Goal: Transaction & Acquisition: Purchase product/service

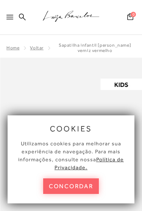
scroll to position [175, 0]
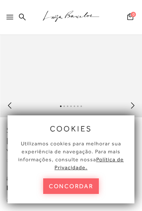
click at [78, 191] on button "concordar" at bounding box center [71, 186] width 56 height 16
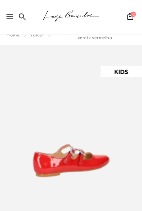
scroll to position [0, 0]
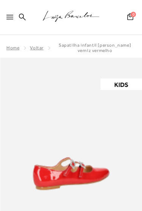
click at [12, 23] on div at bounding box center [11, 19] width 10 height 11
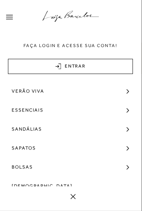
scroll to position [24, 0]
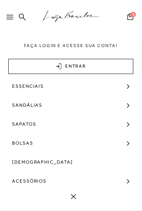
click at [34, 142] on link "Bolsas" at bounding box center [71, 142] width 142 height 19
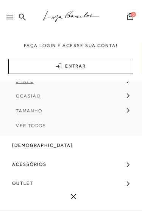
scroll to position [114, 0]
click at [36, 98] on span "Ocasião" at bounding box center [28, 96] width 25 height 5
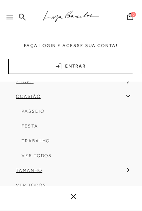
click at [44, 158] on span "Ver Todos" at bounding box center [37, 155] width 30 height 5
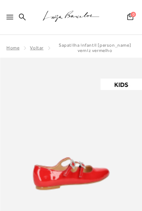
click at [12, 19] on icon at bounding box center [9, 17] width 7 height 5
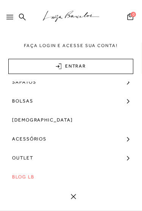
click at [28, 102] on span "Bolsas" at bounding box center [22, 100] width 21 height 19
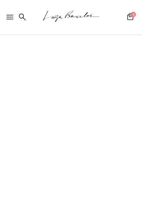
click at [29, 159] on div "Cabeçalho de navegação orientada" at bounding box center [71, 116] width 142 height 211
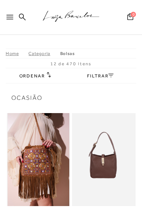
click at [10, 16] on icon at bounding box center [9, 17] width 7 height 5
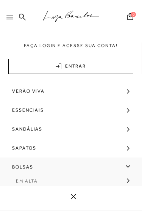
click at [28, 167] on span "Bolsas" at bounding box center [22, 166] width 21 height 19
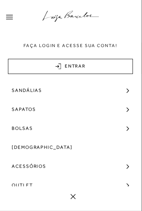
scroll to position [39, 0]
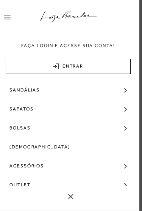
click at [82, 128] on link "Bolsas" at bounding box center [68, 127] width 142 height 19
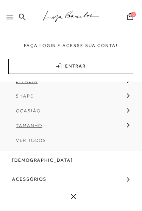
scroll to position [103, 0]
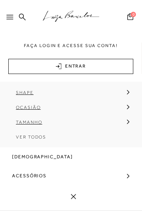
click at [36, 139] on span "Ver Todos" at bounding box center [31, 136] width 30 height 5
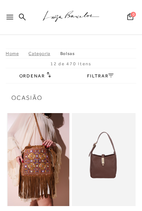
scroll to position [12, 0]
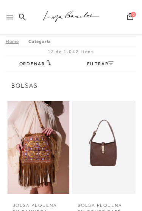
click at [13, 16] on icon at bounding box center [9, 17] width 7 height 5
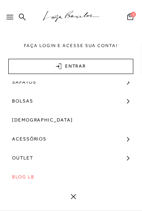
scroll to position [66, 0]
click at [25, 105] on span "Bolsas" at bounding box center [22, 100] width 21 height 19
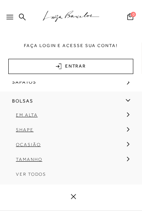
click at [31, 147] on span "Ocasião" at bounding box center [28, 144] width 25 height 5
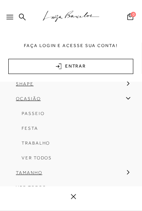
scroll to position [120, 0]
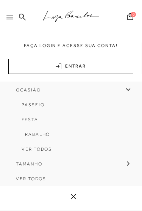
click at [41, 139] on link "Trabalho" at bounding box center [69, 137] width 126 height 15
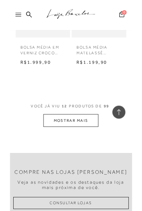
scroll to position [864, 0]
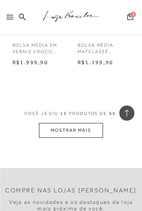
click at [87, 128] on button "MOSTRAR MAIS" at bounding box center [71, 130] width 64 height 15
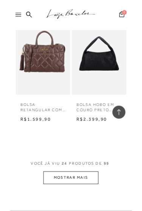
scroll to position [1617, 0]
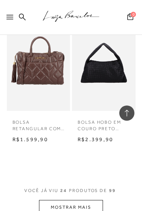
click at [79, 200] on button "MOSTRAR MAIS" at bounding box center [71, 207] width 64 height 15
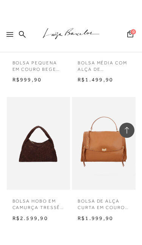
scroll to position [1414, 0]
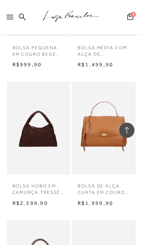
click at [42, 178] on p "BOLSA HOBO EM CAMURÇA TRESSÊ CAFÉ GRANDE" at bounding box center [39, 186] width 64 height 17
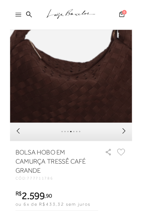
scroll to position [127, 0]
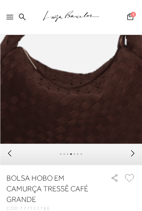
click at [133, 155] on icon at bounding box center [133, 153] width 8 height 8
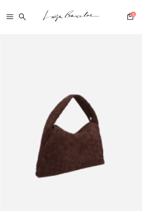
scroll to position [29, 0]
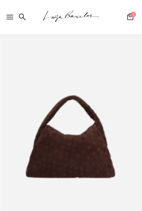
click at [8, 16] on icon at bounding box center [9, 17] width 7 height 5
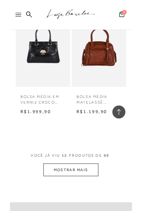
scroll to position [796, 0]
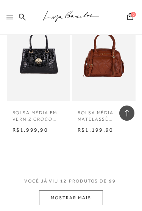
click at [86, 193] on button "MOSTRAR MAIS" at bounding box center [71, 197] width 64 height 15
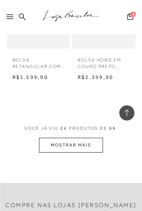
scroll to position [1679, 0]
click at [88, 138] on button "MOSTRAR MAIS" at bounding box center [71, 145] width 64 height 15
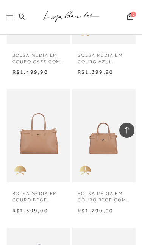
scroll to position [2231, 0]
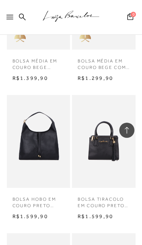
click at [44, 192] on p "BOLSA HOBO EM COURO PRETO MÉDIA" at bounding box center [39, 200] width 64 height 17
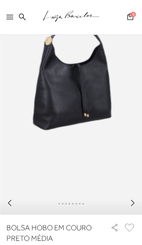
scroll to position [78, 0]
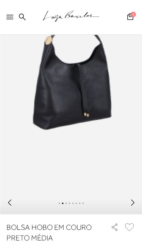
click at [6, 26] on div ".a{fill-rule:evenodd;stroke:#000!important;stroke-width:0!important;}" at bounding box center [71, 17] width 142 height 35
click at [8, 21] on div at bounding box center [11, 19] width 10 height 11
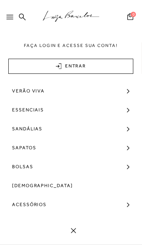
click at [8, 21] on div at bounding box center [11, 19] width 10 height 11
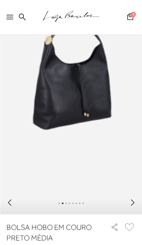
click at [9, 17] on icon at bounding box center [9, 17] width 7 height 5
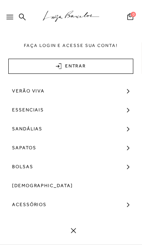
click at [29, 168] on span "Bolsas" at bounding box center [22, 166] width 21 height 19
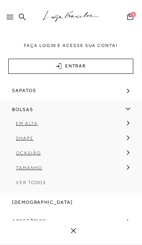
scroll to position [57, 0]
click at [36, 153] on span "Ocasião" at bounding box center [28, 153] width 25 height 5
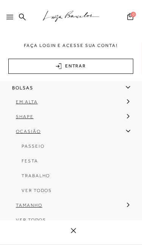
scroll to position [78, 0]
click at [41, 179] on span "Trabalho" at bounding box center [36, 175] width 28 height 5
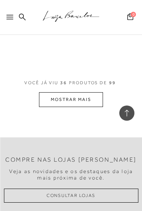
scroll to position [2546, 0]
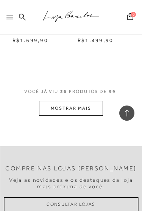
click at [94, 101] on button "MOSTRAR MAIS" at bounding box center [71, 108] width 64 height 15
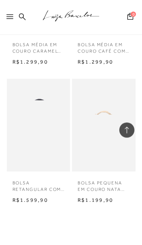
scroll to position [3216, 0]
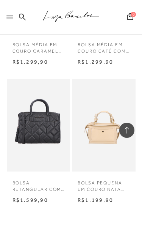
click at [45, 134] on img at bounding box center [39, 125] width 62 height 93
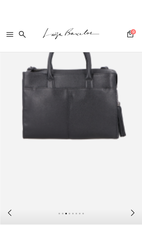
scroll to position [88, 0]
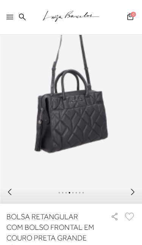
click at [133, 196] on icon at bounding box center [133, 192] width 8 height 8
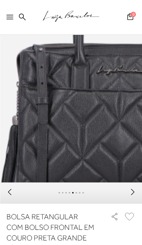
click at [130, 194] on icon at bounding box center [133, 192] width 8 height 8
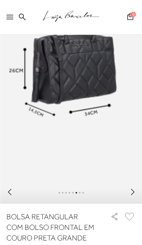
click at [129, 196] on icon at bounding box center [133, 192] width 8 height 8
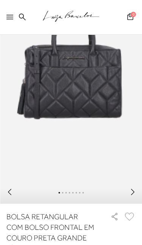
click at [126, 200] on div at bounding box center [71, 193] width 142 height 21
click at [125, 199] on div at bounding box center [71, 193] width 142 height 21
click at [130, 196] on icon at bounding box center [133, 192] width 8 height 8
click at [129, 196] on icon at bounding box center [133, 192] width 8 height 8
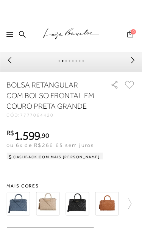
scroll to position [238, 0]
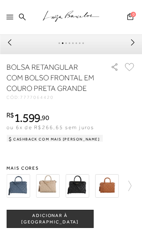
click at [128, 190] on icon at bounding box center [126, 186] width 11 height 11
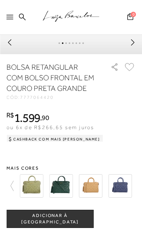
click at [122, 192] on img at bounding box center [119, 185] width 23 height 23
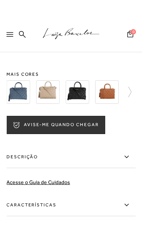
scroll to position [323, 0]
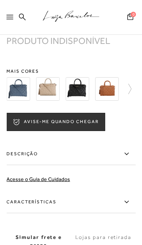
click at [54, 100] on img at bounding box center [47, 88] width 23 height 23
